Goal: Information Seeking & Learning: Understand process/instructions

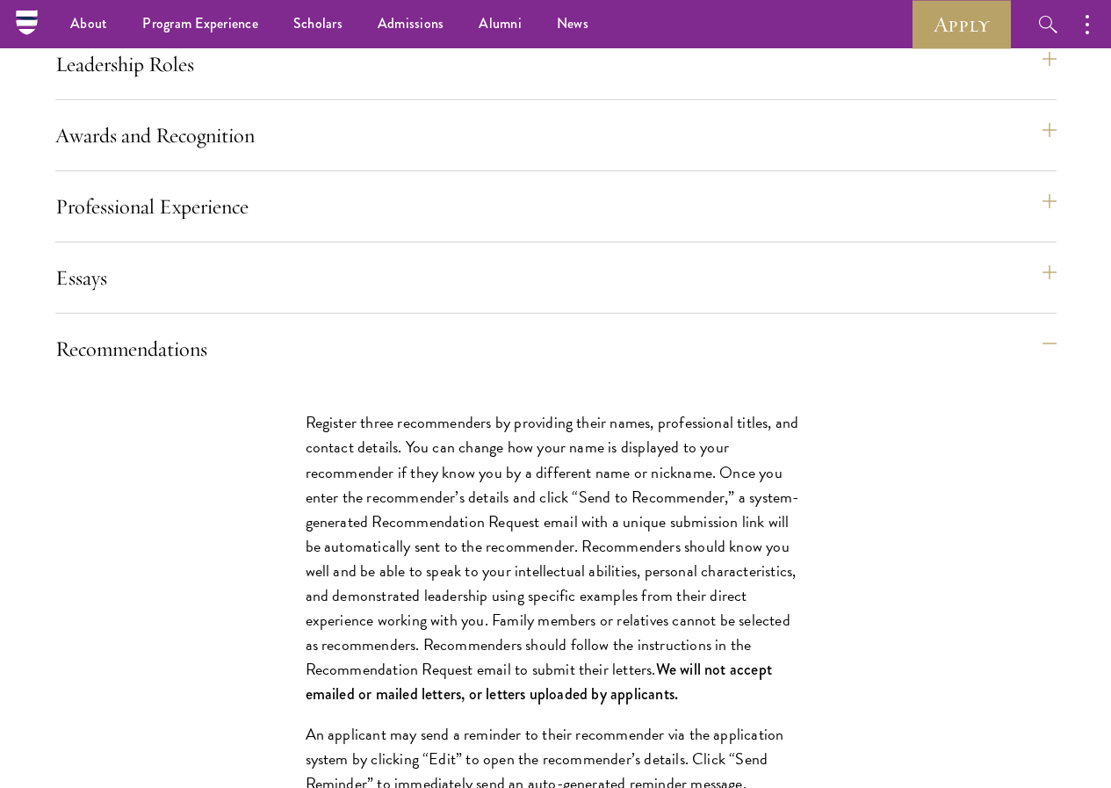
scroll to position [1845, 0]
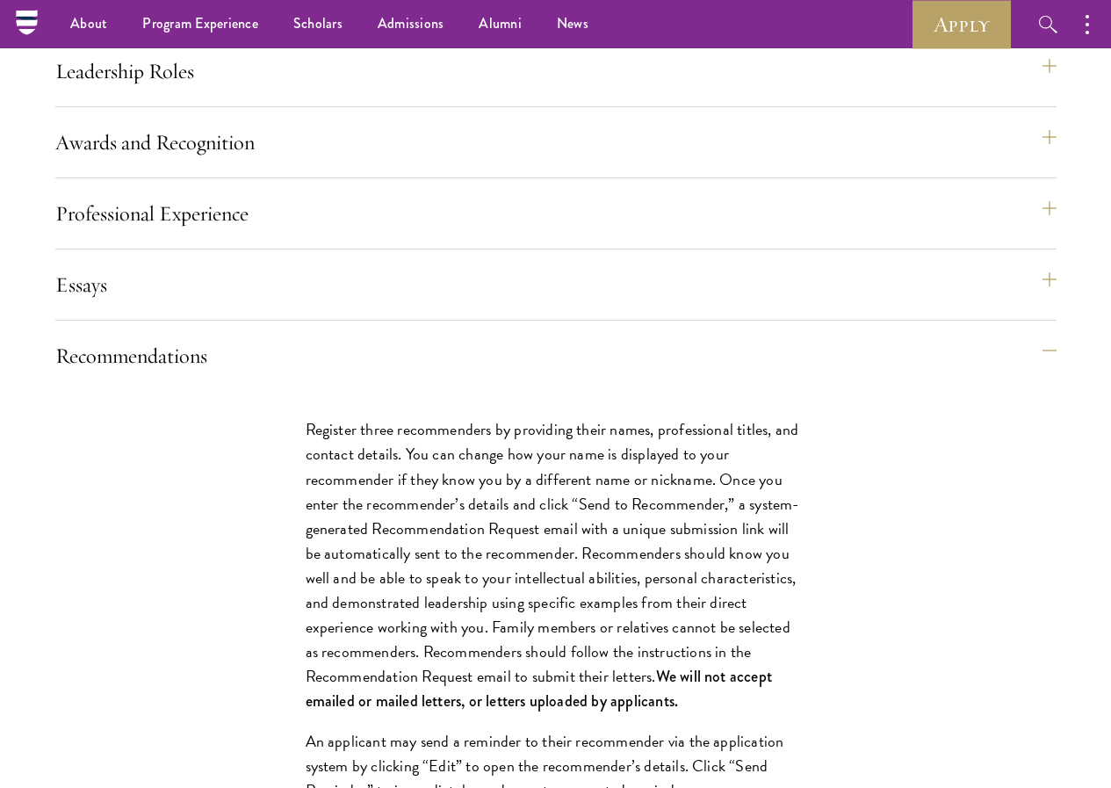
drag, startPoint x: 373, startPoint y: 496, endPoint x: 474, endPoint y: 500, distance: 101.1
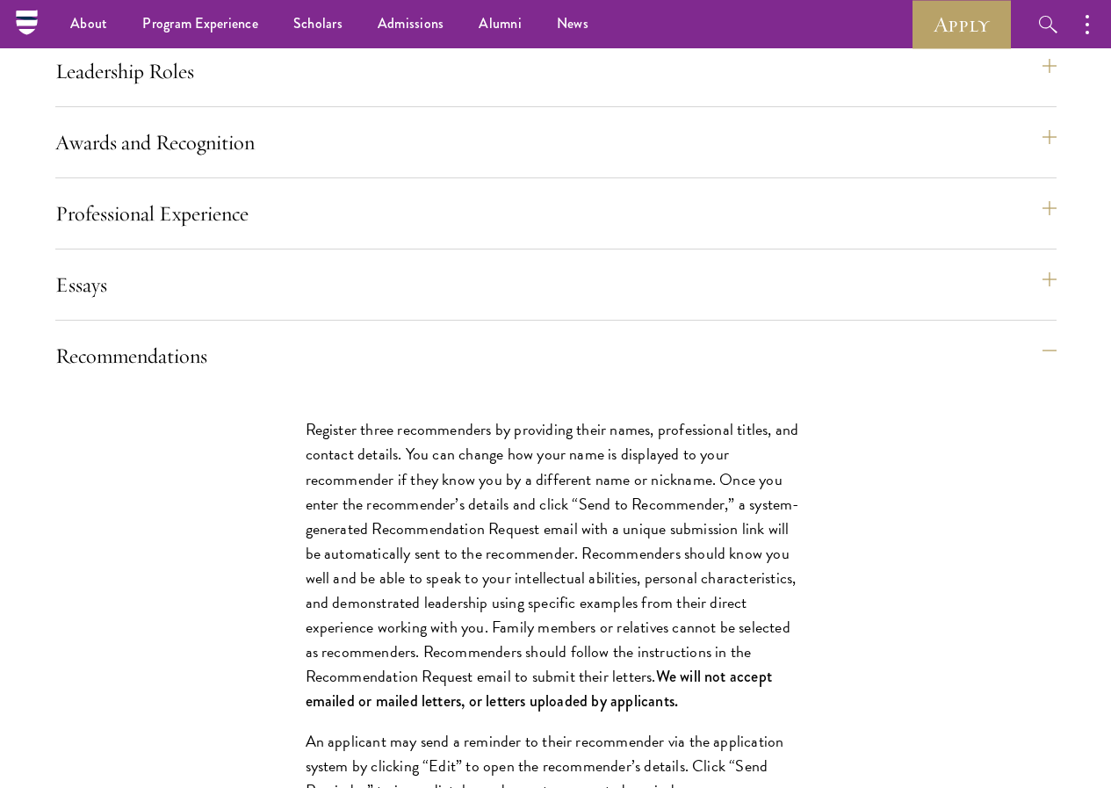
click at [596, 531] on div "Application Home Page The online application form must be completed in English.…" at bounding box center [556, 588] width 1002 height 3543
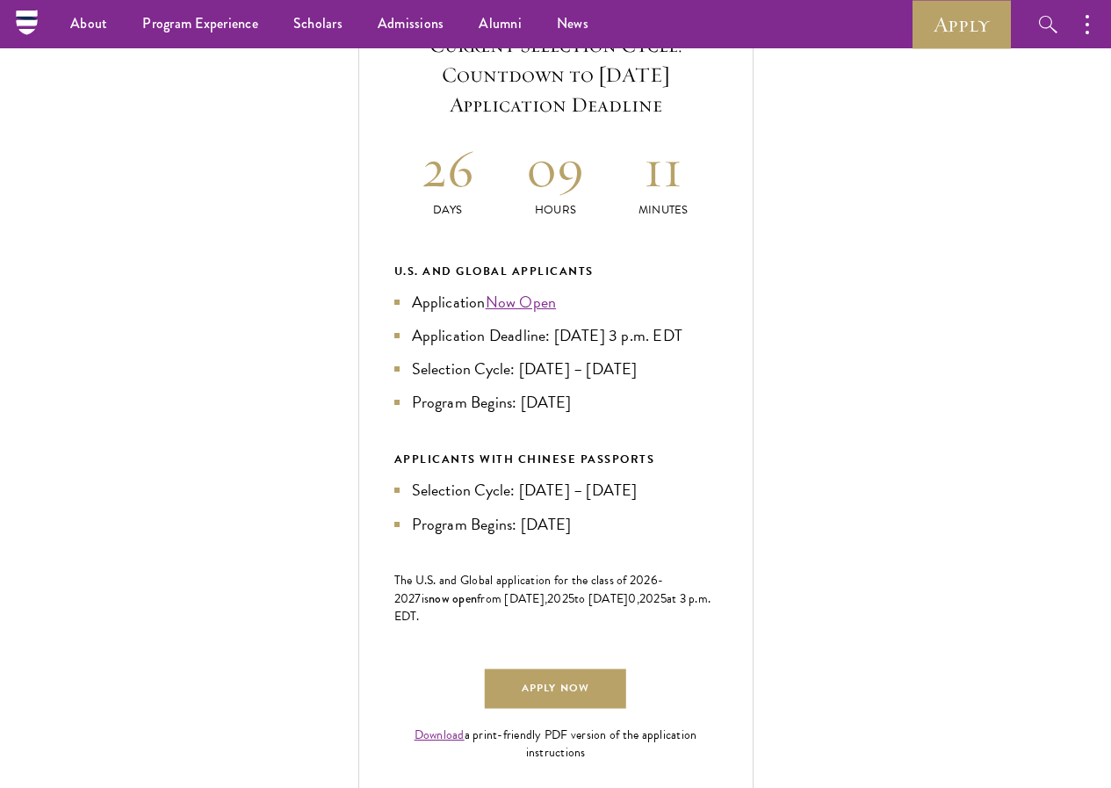
scroll to position [351, 0]
